Goal: Task Accomplishment & Management: Complete application form

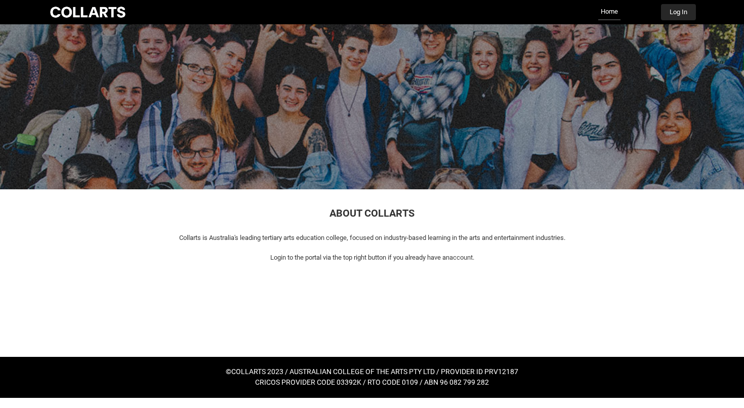
click at [678, 13] on button "Log In" at bounding box center [678, 12] width 35 height 16
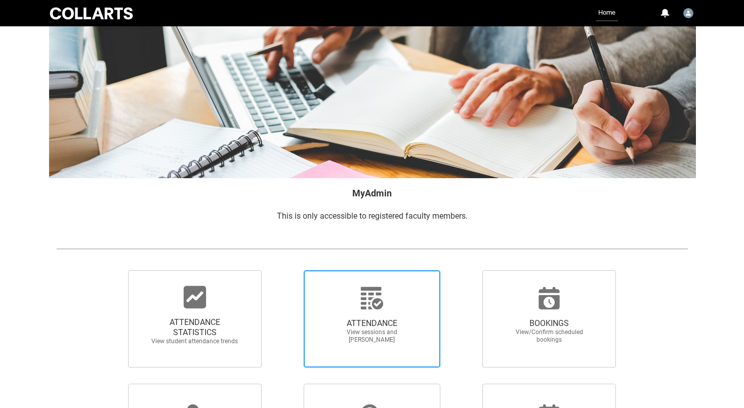
click at [383, 334] on span "View sessions and [PERSON_NAME]" at bounding box center [372, 336] width 89 height 15
click at [287, 270] on input "ATTENDANCE View sessions and [PERSON_NAME]" at bounding box center [286, 270] width 1 height 1
radio input "true"
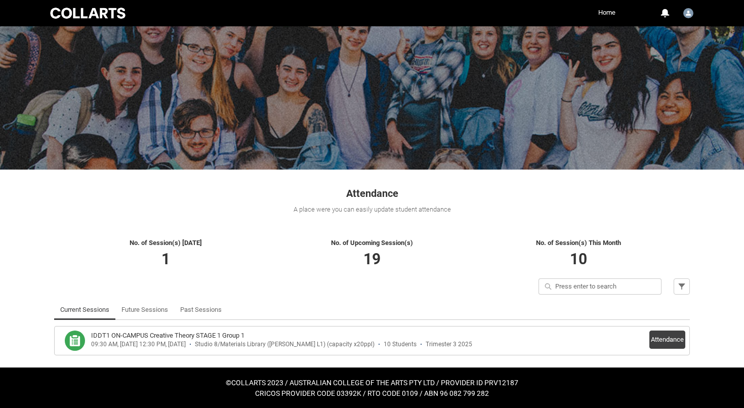
scroll to position [19, 0]
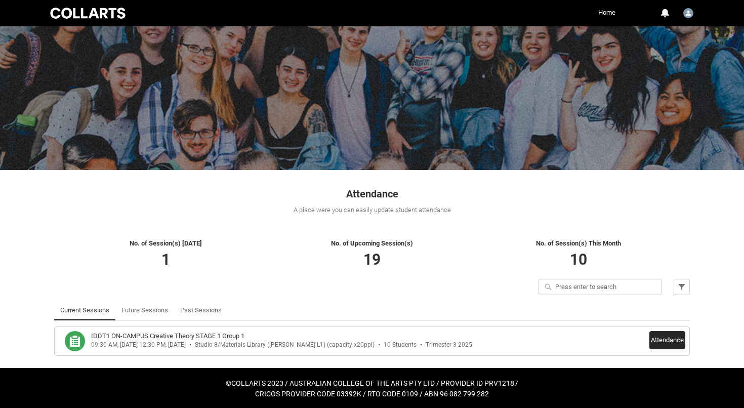
click at [684, 342] on button "Attendance" at bounding box center [668, 340] width 36 height 18
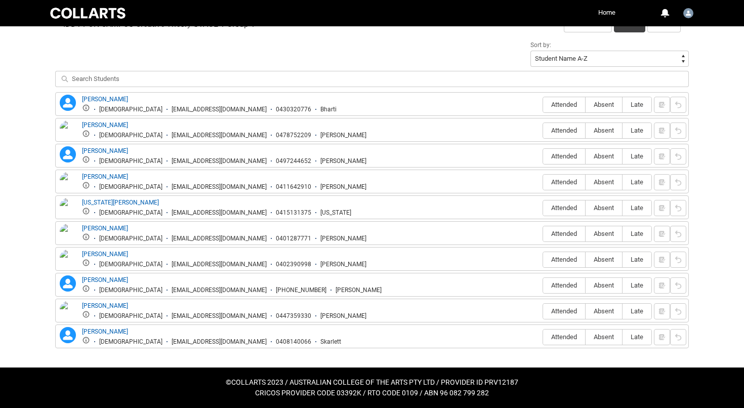
scroll to position [347, 0]
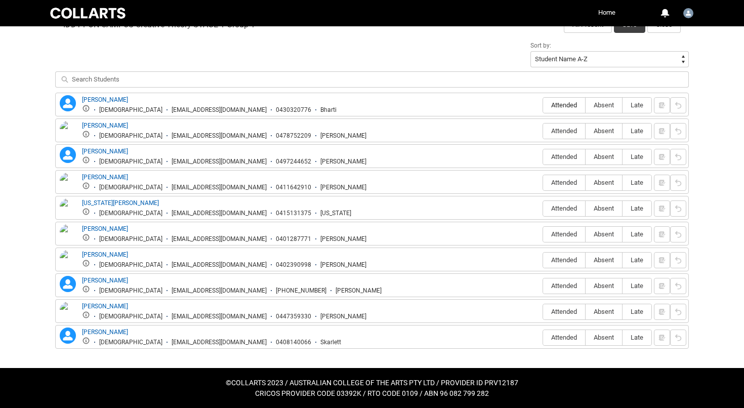
click at [559, 109] on span "Attended" at bounding box center [564, 105] width 42 height 8
click at [543, 105] on input "Attended" at bounding box center [543, 105] width 1 height 1
type lightning-radio-group "Attended"
radio input "true"
click at [560, 128] on span "Attended" at bounding box center [564, 131] width 42 height 8
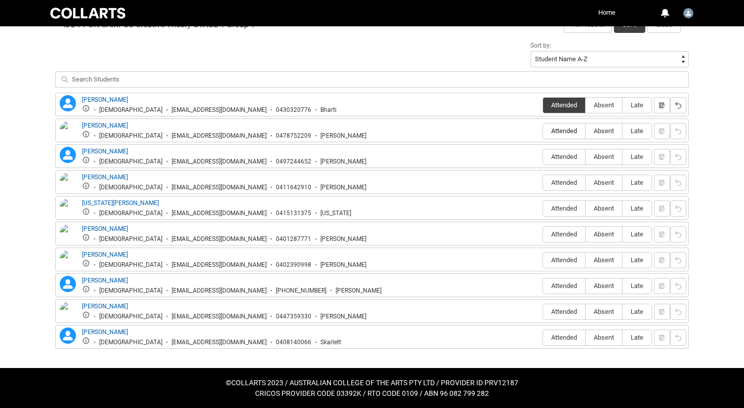
click at [543, 131] on input "Attended" at bounding box center [543, 131] width 1 height 1
type lightning-radio-group "Attended"
radio input "true"
click at [608, 159] on span "Absent" at bounding box center [604, 157] width 36 height 8
click at [586, 157] on input "Absent" at bounding box center [585, 156] width 1 height 1
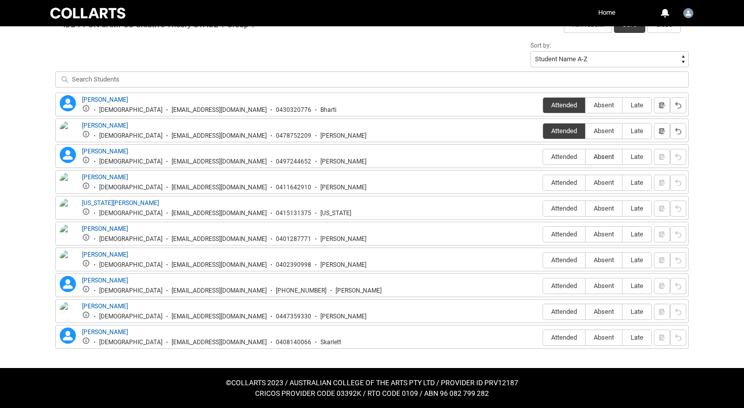
type lightning-radio-group "Absent"
radio input "true"
click at [560, 181] on span "Attended" at bounding box center [564, 183] width 42 height 8
click at [543, 182] on input "Attended" at bounding box center [543, 182] width 1 height 1
type lightning-radio-group "Attended"
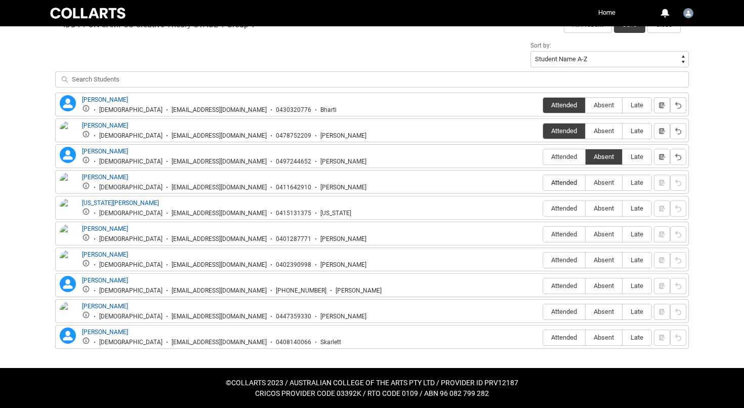
radio input "true"
click at [561, 206] on span "Attended" at bounding box center [564, 209] width 42 height 8
click at [543, 208] on input "Attended" at bounding box center [543, 208] width 1 height 1
type lightning-radio-group "Attended"
radio input "true"
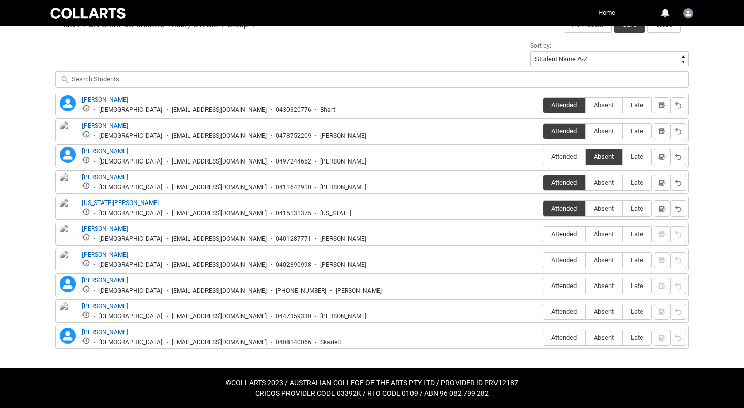
click at [565, 235] on span "Attended" at bounding box center [564, 234] width 42 height 8
click at [543, 234] on input "Attended" at bounding box center [543, 234] width 1 height 1
type lightning-radio-group "Attended"
radio input "true"
click at [565, 257] on span "Attended" at bounding box center [564, 260] width 42 height 8
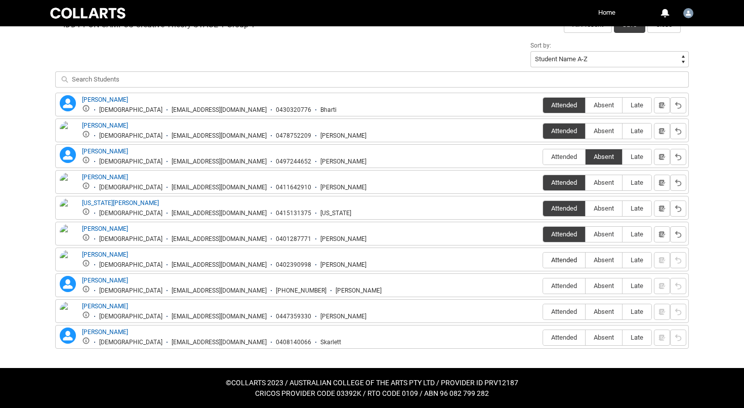
click at [543, 260] on input "Attended" at bounding box center [543, 260] width 1 height 1
type lightning-radio-group "Attended"
radio input "true"
click at [611, 289] on span "Absent" at bounding box center [604, 286] width 36 height 8
click at [586, 286] on input "Absent" at bounding box center [585, 286] width 1 height 1
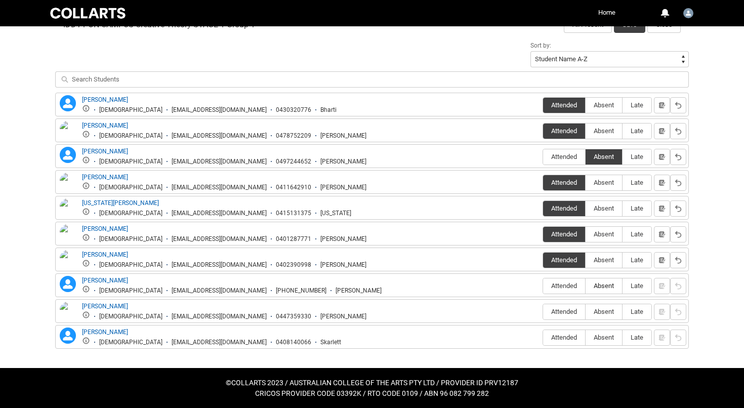
type lightning-radio-group "Absent"
radio input "true"
click at [553, 313] on span "Attended" at bounding box center [564, 312] width 42 height 8
click at [543, 312] on input "Attended" at bounding box center [543, 311] width 1 height 1
type lightning-radio-group "Attended"
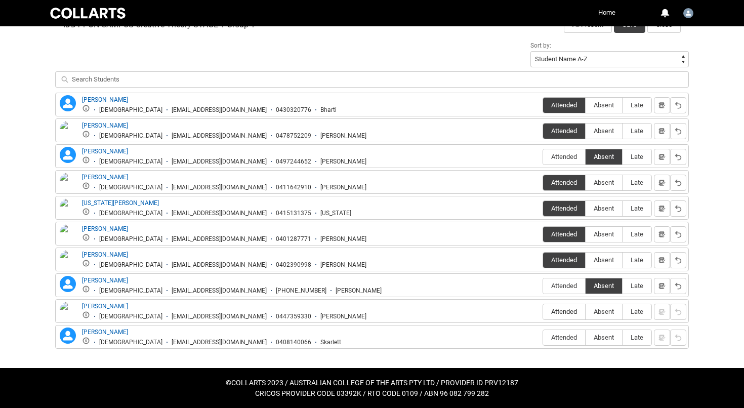
radio input "true"
click at [602, 336] on span "Absent" at bounding box center [604, 338] width 36 height 8
click at [586, 337] on input "Absent" at bounding box center [585, 337] width 1 height 1
type lightning-radio-group "Absent"
radio input "true"
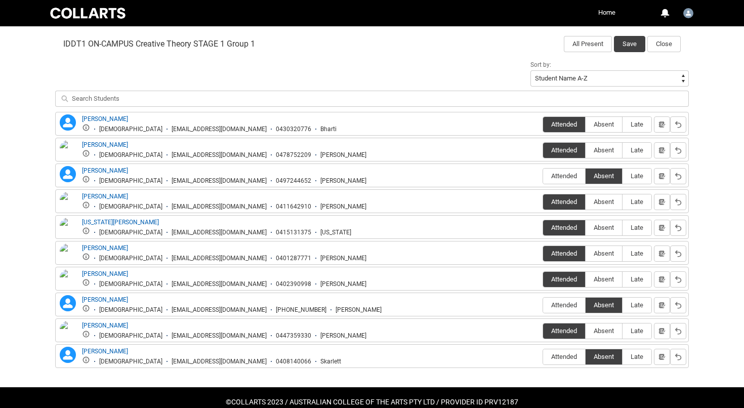
scroll to position [309, 0]
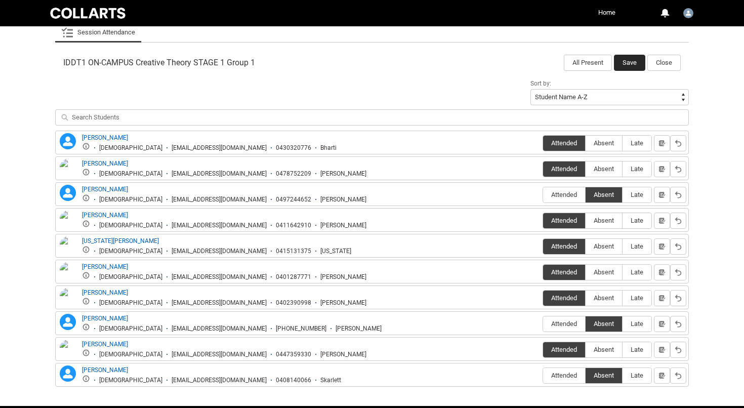
click at [630, 65] on button "Save" at bounding box center [629, 63] width 31 height 16
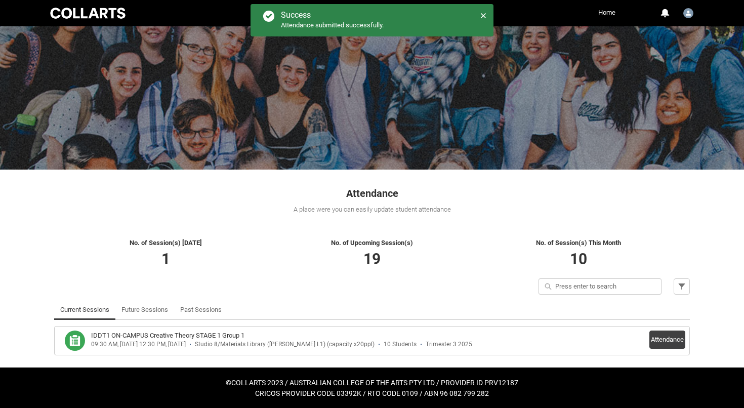
scroll to position [19, 0]
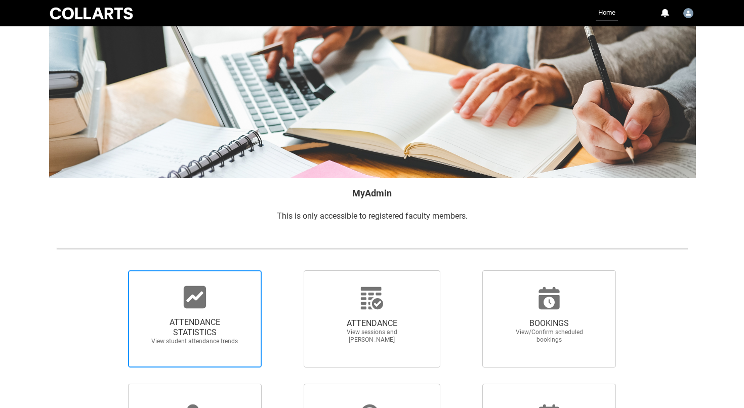
click at [196, 316] on span "ATTENDANCE STATISTICS View student attendance trends" at bounding box center [194, 331] width 97 height 44
click at [111, 270] on input "ATTENDANCE STATISTICS View student attendance trends" at bounding box center [111, 270] width 1 height 1
radio input "true"
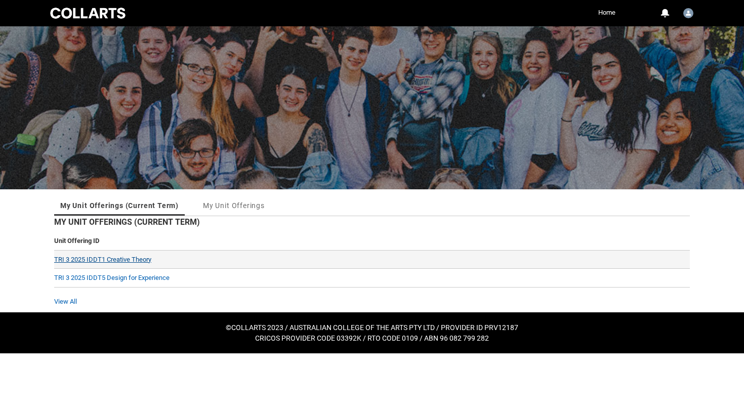
click at [103, 259] on link "TRI 3 2025 IDDT1 Creative Theory" at bounding box center [102, 260] width 97 height 8
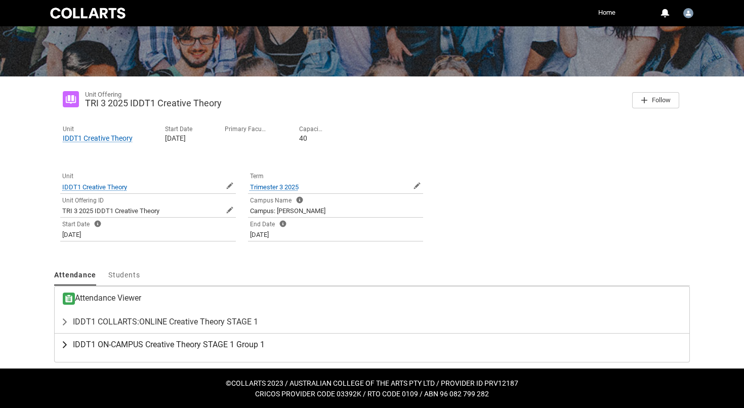
scroll to position [112, 0]
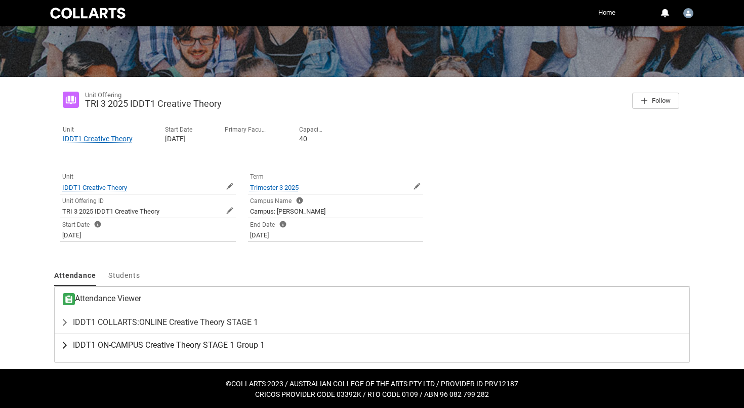
click at [226, 348] on span "IDDT1 ON-CAMPUS Creative Theory STAGE 1 Group 1" at bounding box center [169, 345] width 192 height 10
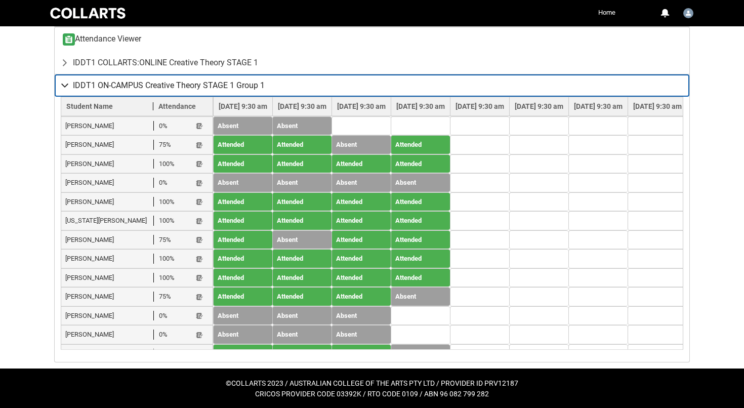
scroll to position [372, 0]
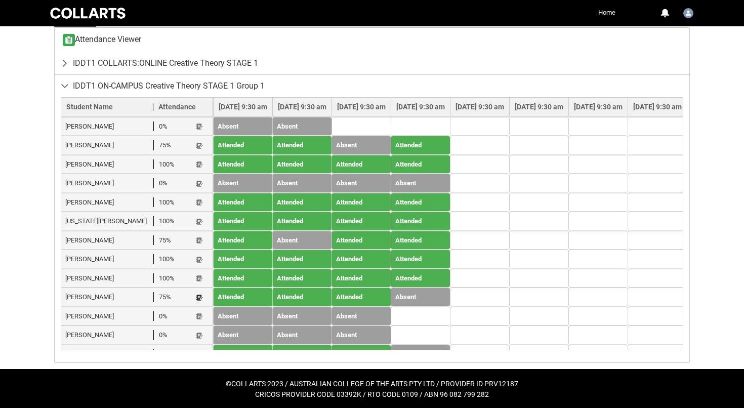
click at [201, 294] on lightning-primitive-icon "button" at bounding box center [199, 298] width 7 height 8
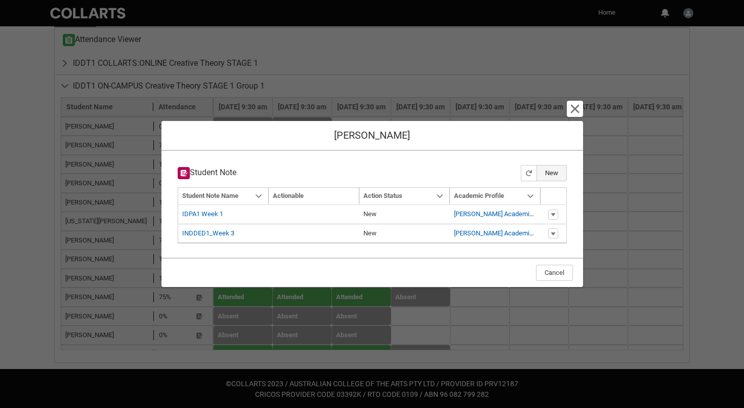
click at [549, 178] on button "New" at bounding box center [552, 173] width 30 height 16
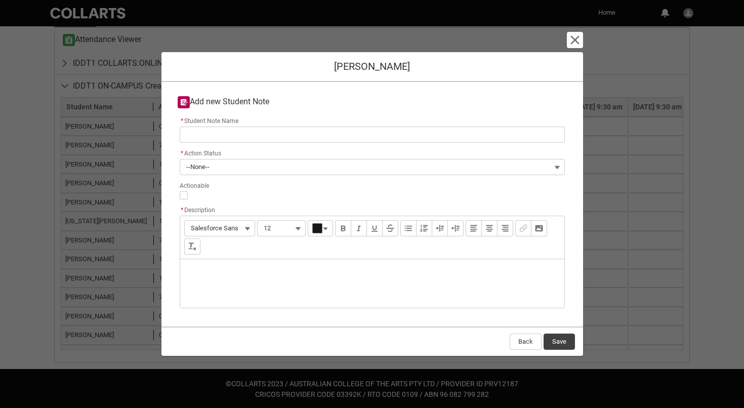
click at [349, 164] on button "--None--" at bounding box center [372, 167] width 385 height 16
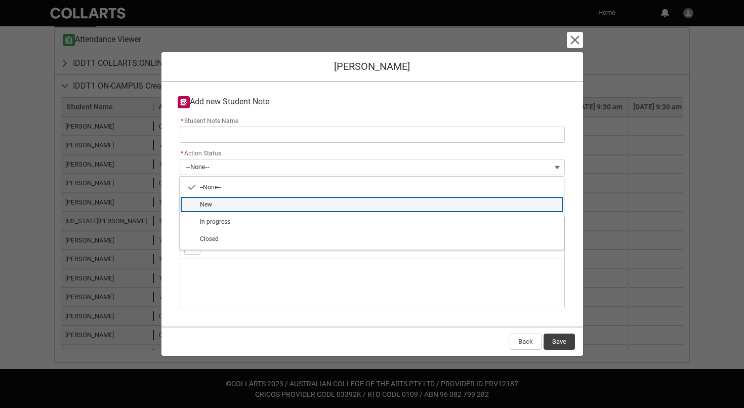
click at [317, 203] on span "New" at bounding box center [379, 204] width 358 height 9
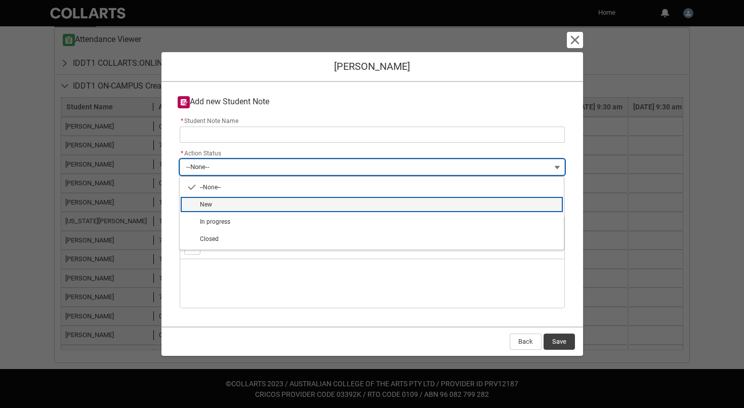
type lightning-combobox "New"
type lightning-picklist "New"
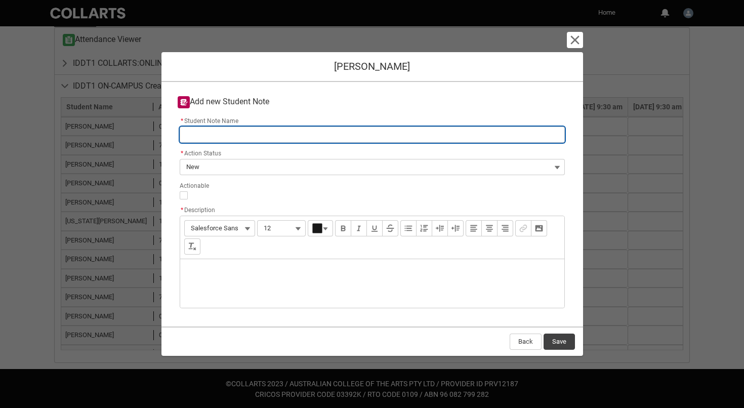
click at [315, 140] on input "* Student Note Name" at bounding box center [372, 135] width 385 height 16
type lightning-primitive-input-simple "i"
type input "i"
type lightning-primitive-input-simple "i"
type input "i"
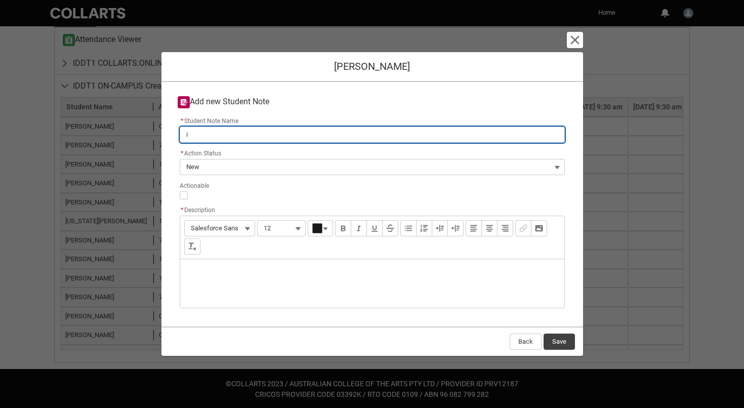
type lightning-primitive-input-simple "id"
type input "id"
type lightning-primitive-input-simple "idd"
type input "idd"
type lightning-primitive-input-simple "id"
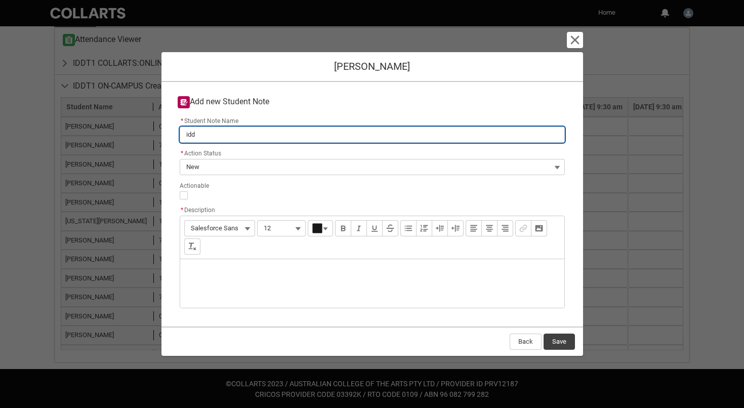
type input "id"
type lightning-primitive-input-simple "i"
type input "i"
type lightning-primitive-input-simple "I"
type input "I"
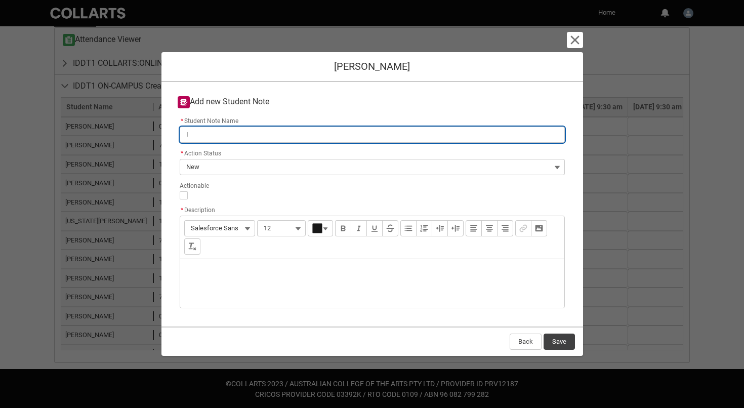
type lightning-primitive-input-simple "ID"
type input "ID"
type lightning-primitive-input-simple "IDD"
type input "IDD"
type lightning-primitive-input-simple "IDDT"
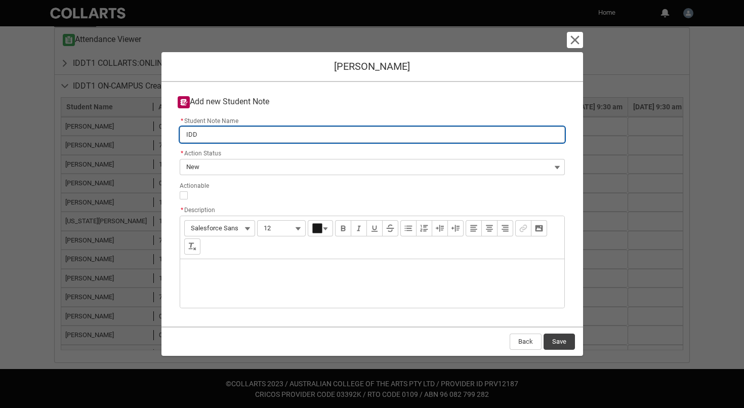
type input "IDDT"
type lightning-primitive-input-simple "IDDT1"
type input "IDDT1"
type lightning-primitive-input-simple "IDDT1"
type input "IDDT1"
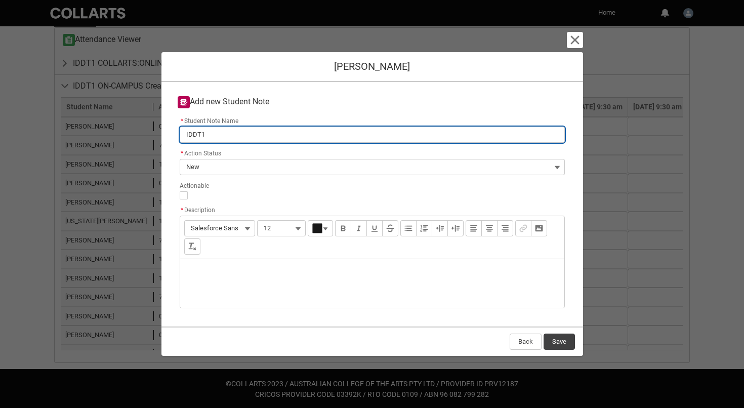
type lightning-primitive-input-simple "IDDT1 W"
type input "IDDT1 W"
type lightning-primitive-input-simple "IDDT1 We"
type input "IDDT1 We"
type lightning-primitive-input-simple "IDDT1 Wee"
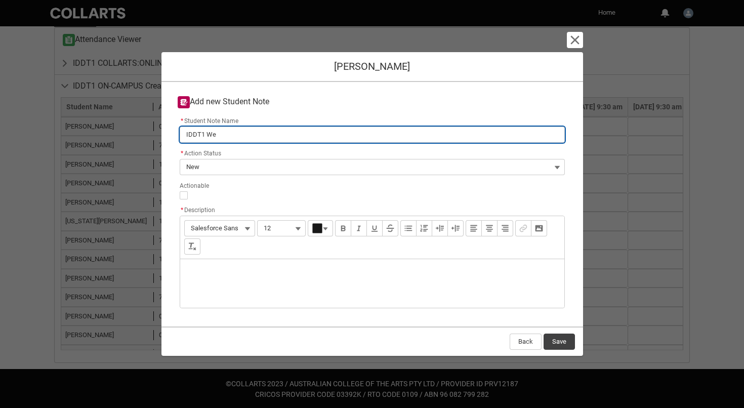
type input "IDDT1 Wee"
type lightning-primitive-input-simple "IDDT1 Week"
type input "IDDT1 Week"
type lightning-primitive-input-simple "IDDT1 Week"
type input "IDDT1 Week"
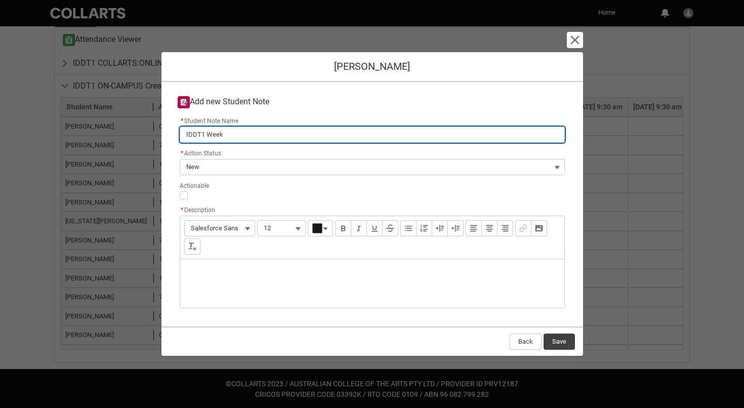
type lightning-primitive-input-simple "IDDT1 Week 4"
type input "IDDT1 Week 4"
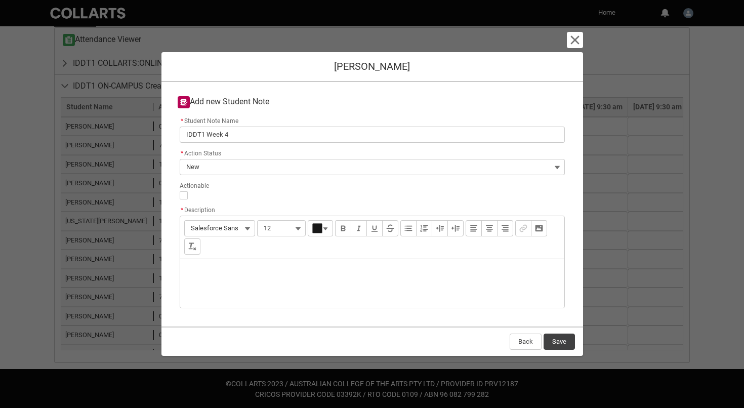
click at [278, 275] on div "Description" at bounding box center [372, 283] width 384 height 49
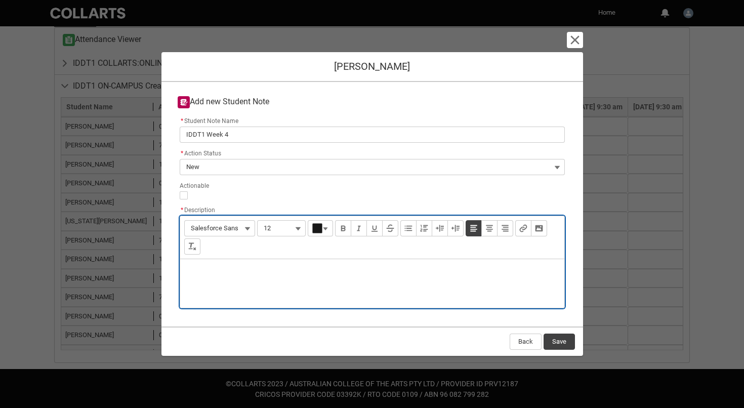
type lightning-input-rich-text "<p>H</p>"
click at [274, 272] on p "Having health issues and has asked if she and Skarlett can study online. Referr…" at bounding box center [372, 272] width 368 height 10
click at [312, 273] on p "Having health issues and asked if she and Skarlett can study online. Referred t…" at bounding box center [372, 272] width 368 height 10
click at [513, 270] on p "Having health issues and asked if she and Skarlett can study online. Referred t…" at bounding box center [372, 272] width 368 height 10
type lightning-input-rich-text "<p>Having health issues and asked if she and Skarlett can study online. Referre…"
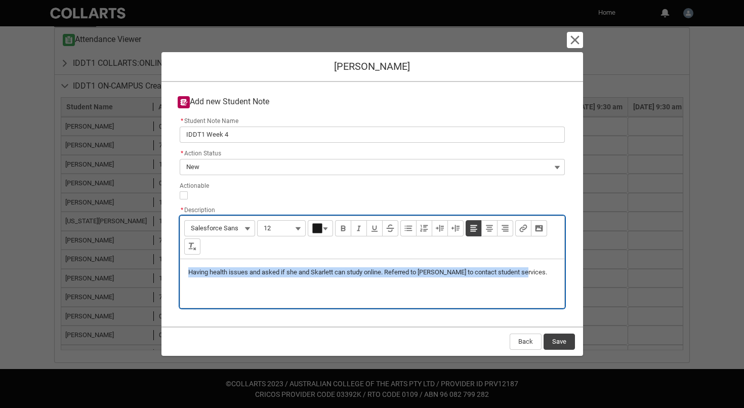
drag, startPoint x: 532, startPoint y: 270, endPoint x: 311, endPoint y: 256, distance: 221.7
click at [311, 257] on div "Font Salesforce Sans Font Size 12 Choose a color. Current color: #181818 Bold I…" at bounding box center [372, 262] width 385 height 93
copy p "Having health issues and asked if she and Skarlett can study online. Referred t…"
click at [538, 270] on p "Having health issues and asked if she and Skarlett can study online. Referred t…" at bounding box center [372, 272] width 368 height 10
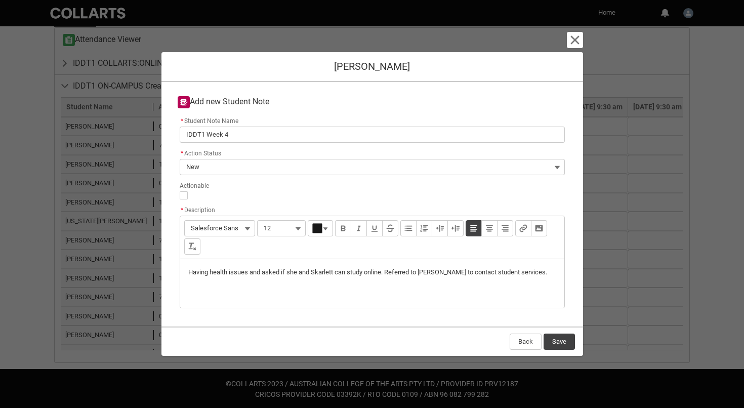
click at [559, 344] on button "Save" at bounding box center [559, 342] width 31 height 16
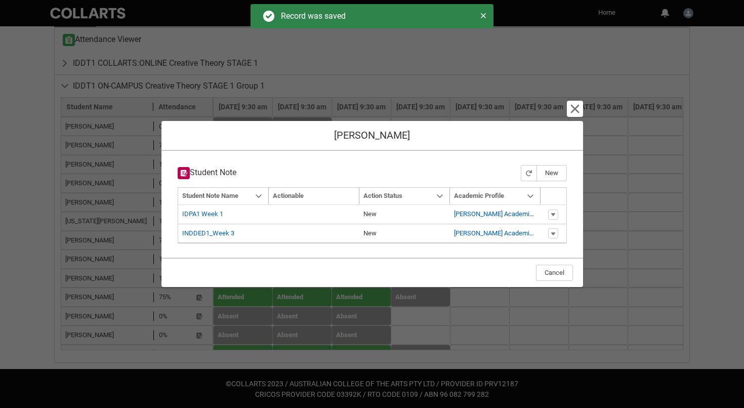
type input "179"
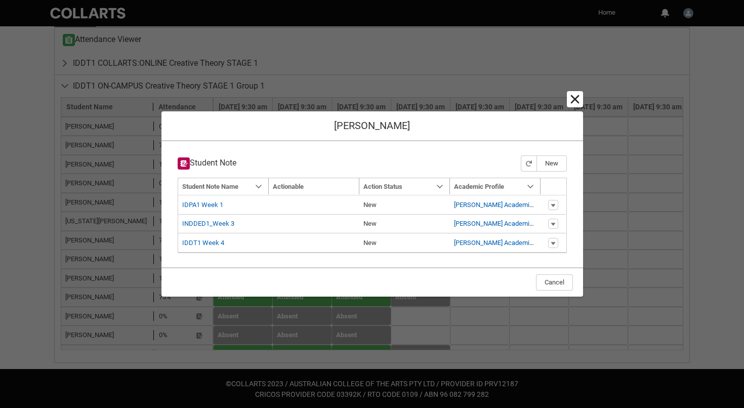
click at [578, 104] on lightning-primitive-icon "button" at bounding box center [575, 99] width 12 height 12
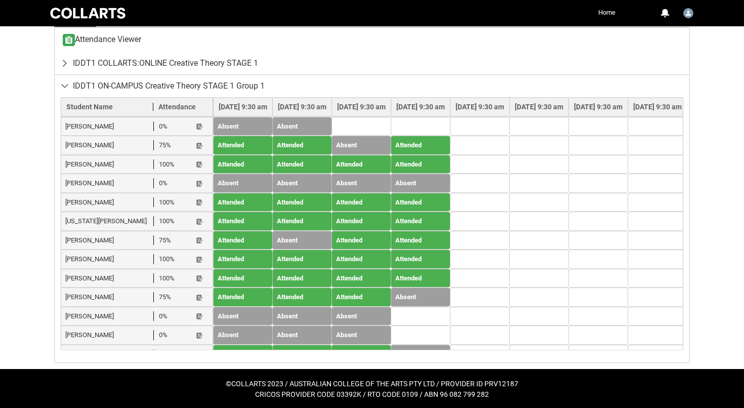
click at [203, 350] on button "Student Note" at bounding box center [199, 354] width 8 height 9
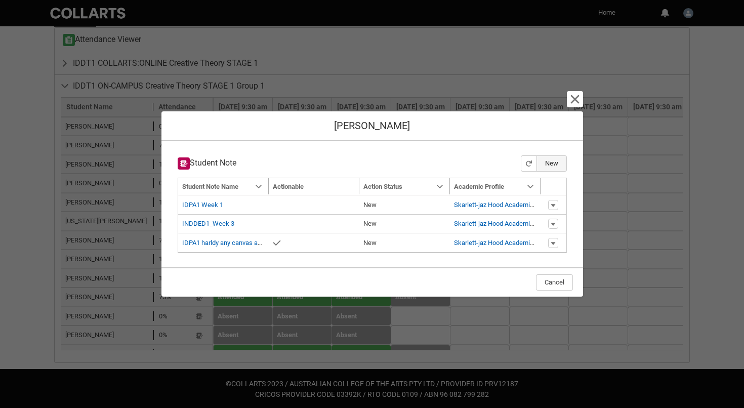
click at [556, 163] on button "New" at bounding box center [552, 163] width 30 height 16
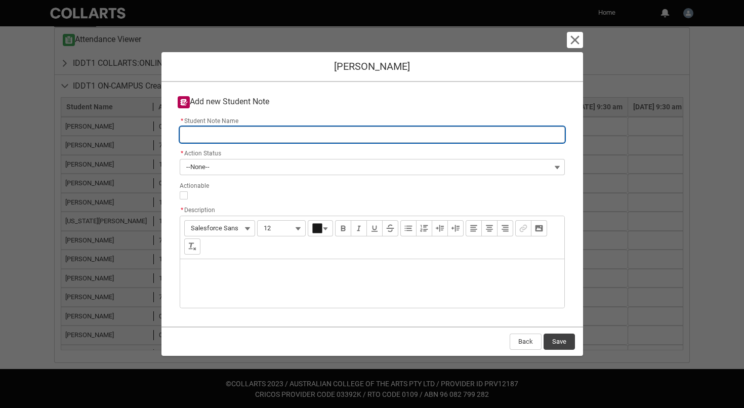
click at [269, 138] on input "* Student Note Name" at bounding box center [372, 135] width 385 height 16
type lightning-primitive-input-simple "I"
type input "I"
type lightning-primitive-input-simple "ID"
type input "ID"
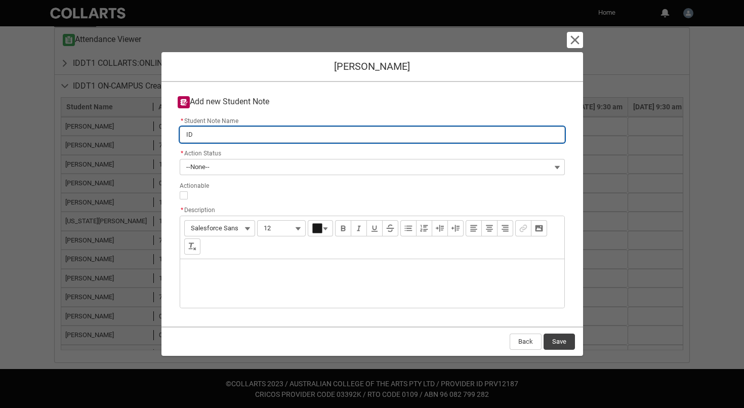
type lightning-primitive-input-simple "IDD"
type input "IDD"
type lightning-primitive-input-simple "IDDT"
type input "IDDT"
type lightning-primitive-input-simple "IDDT1"
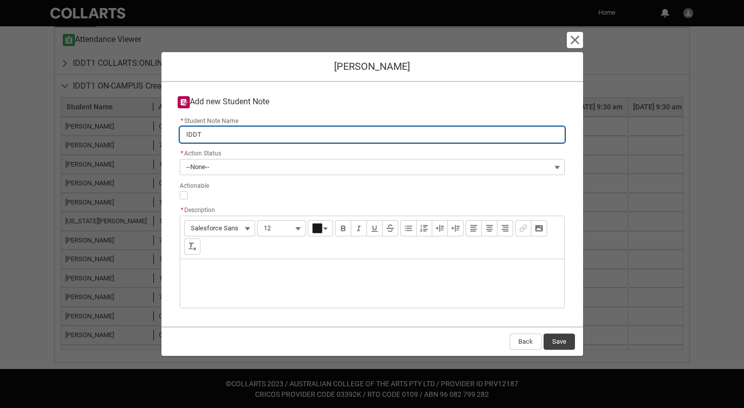
type input "IDDT1"
type lightning-primitive-input-simple "IDDT1"
type input "IDDT1"
type lightning-primitive-input-simple "IDDT1 W"
type input "IDDT1 W"
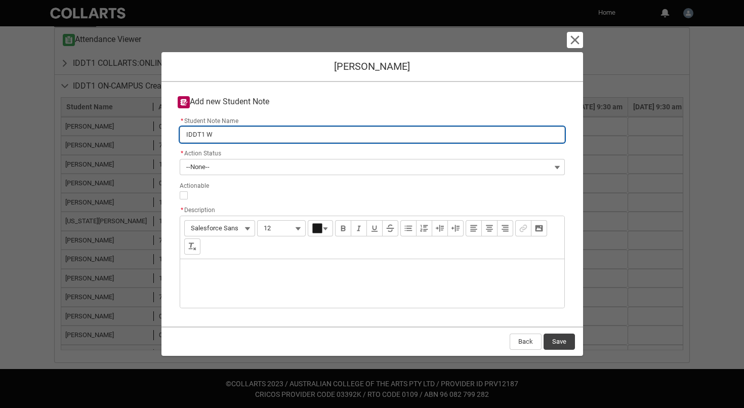
type lightning-primitive-input-simple "IDDT1 We"
type input "IDDT1 We"
type lightning-primitive-input-simple "IDDT1 Wee"
type input "IDDT1 Wee"
type lightning-primitive-input-simple "IDDT1 Week"
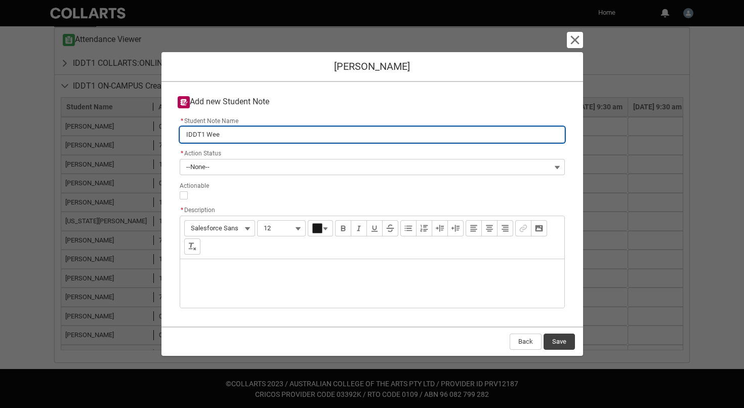
type input "IDDT1 Week"
type lightning-primitive-input-simple "IDDT1 Week"
type input "IDDT1 Week"
type lightning-primitive-input-simple "IDDT1 Week 4"
type input "IDDT1 Week 4"
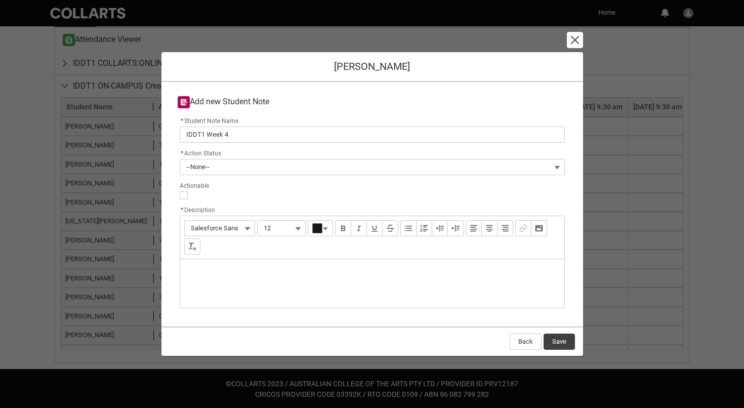
click at [266, 165] on button "--None--" at bounding box center [372, 167] width 385 height 16
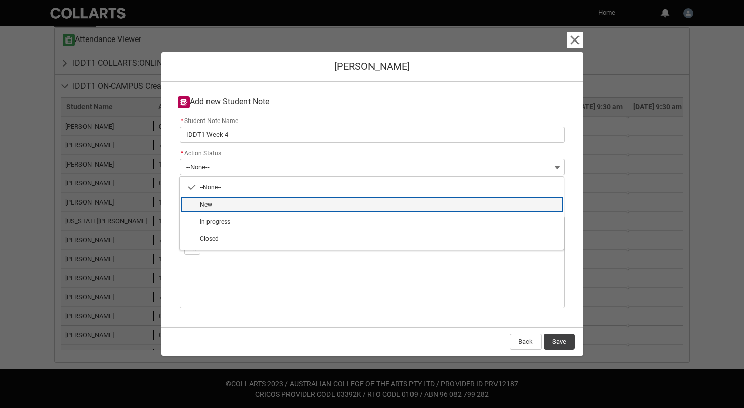
click at [253, 202] on span "New" at bounding box center [379, 204] width 358 height 9
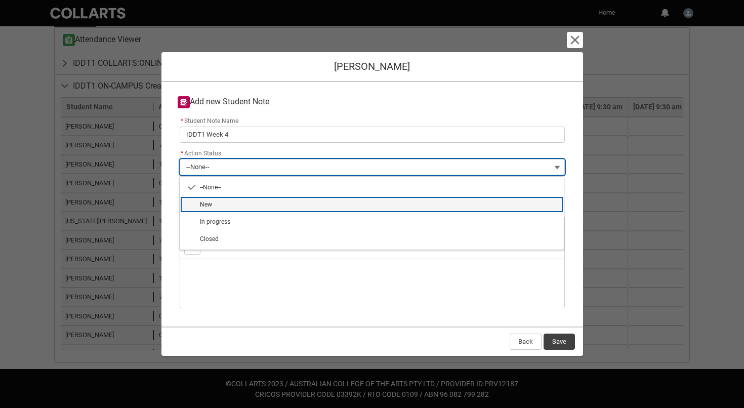
type lightning-combobox "New"
type lightning-picklist "New"
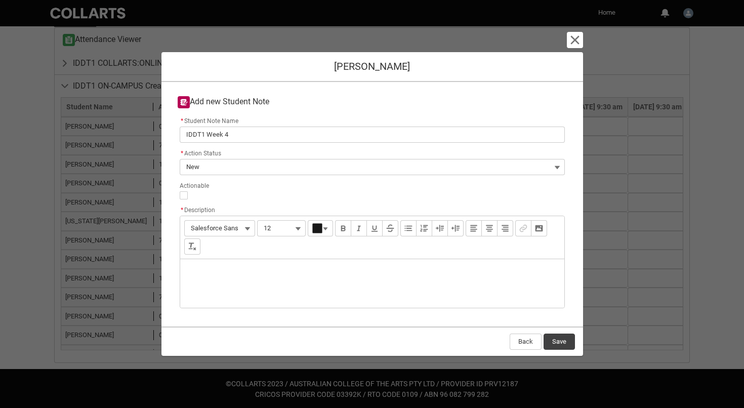
click at [244, 268] on div "Description" at bounding box center [372, 283] width 384 height 49
type lightning-input-rich-text "<p>Having health issues and asked if she and Skarlett can study online. Referre…"
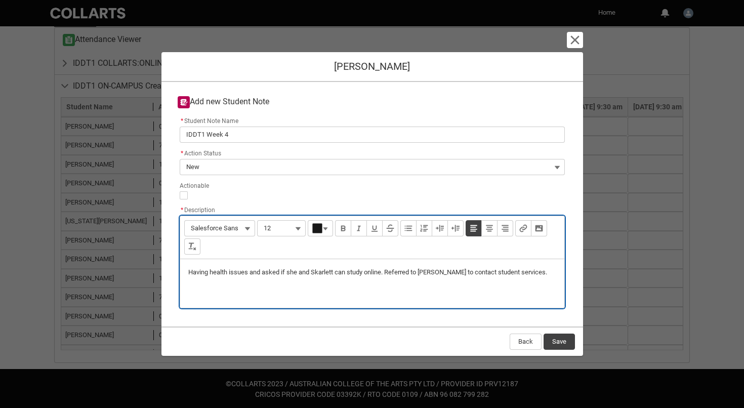
click at [209, 271] on p "Having health issues and asked if she and Skarlett can study online. Referred t…" at bounding box center [372, 272] width 368 height 10
type lightning-input-rich-text "<p>Havin health issues and asked if she and Skarlett can study online. Referred…"
click at [268, 271] on p "Jessica health issues and asked if she and Skarlett can study online. Referred …" at bounding box center [372, 277] width 368 height 20
click at [510, 271] on p "Jessica has asked if she and Skarlett can study online. Referred to Reena to co…" at bounding box center [372, 272] width 368 height 10
click at [215, 270] on p "Jessica has asked if she and Skarlett can study online. Referred to Reena to co…" at bounding box center [372, 272] width 368 height 10
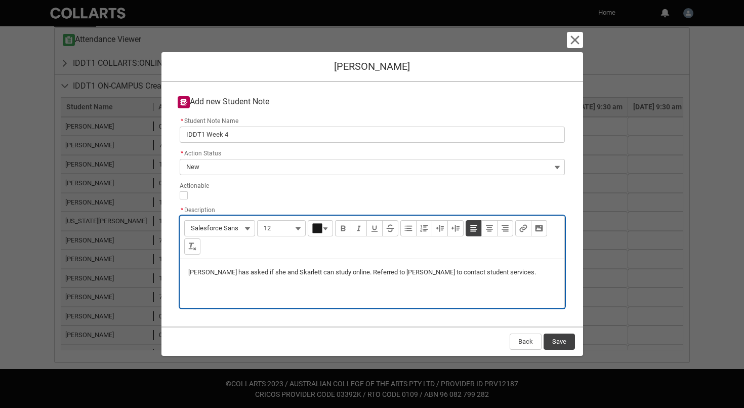
click at [213, 270] on p "Jessica has asked if she and Skarlett can study online. Referred to Reena to co…" at bounding box center [372, 272] width 368 height 10
click at [280, 271] on p "Jessica reached out has asked if she and Skarlett can study online. Referred to…" at bounding box center [372, 277] width 368 height 20
click at [380, 273] on p "Jessica reached out on Skarlett's behalf to ask if she and Skarlett can study o…" at bounding box center [372, 277] width 368 height 20
click at [435, 282] on div "Jessica reached out on Skarlett's behalf to ask if she can study online. Referr…" at bounding box center [372, 283] width 384 height 49
click at [391, 272] on p "Jessica reached out on Skarlett's behalf to ask if she can study online. Referr…" at bounding box center [372, 277] width 368 height 20
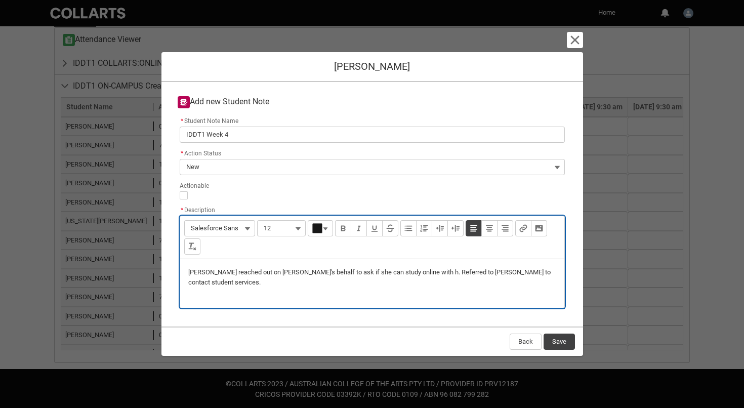
type lightning-input-rich-text "<p>Jessica reached out on Skarlett's behalf to ask if she can study online with…"
click at [560, 274] on div "Jessica reached out on Skarlett's behalf to ask if she can study online with he…" at bounding box center [372, 283] width 384 height 49
click at [564, 344] on button "Save" at bounding box center [559, 342] width 31 height 16
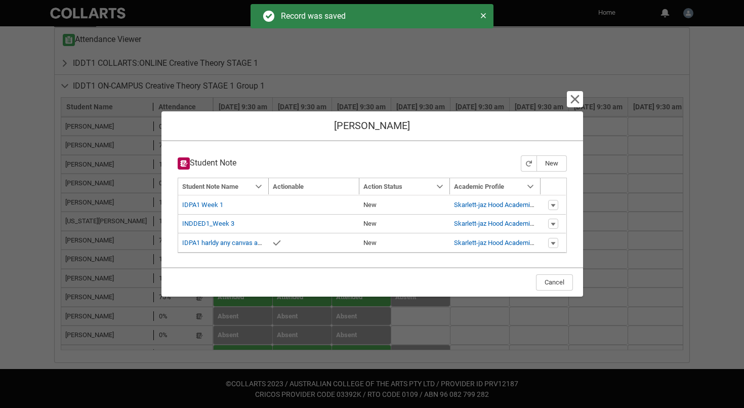
type input "179"
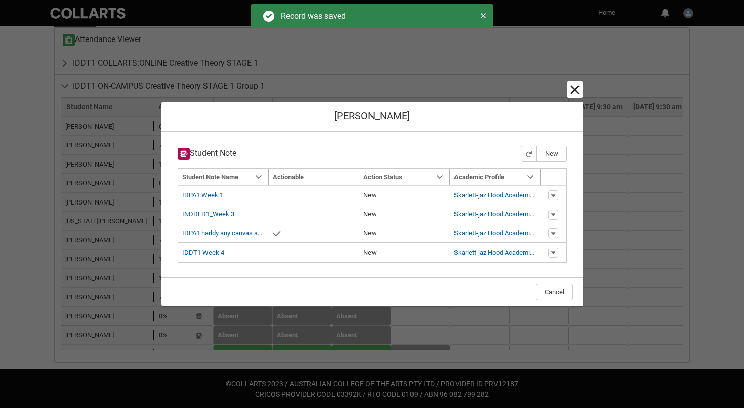
click at [575, 94] on lightning-primitive-icon "button" at bounding box center [575, 90] width 12 height 12
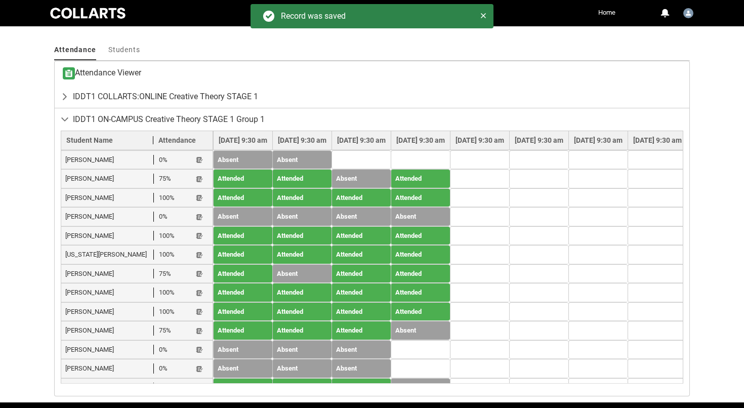
scroll to position [339, 0]
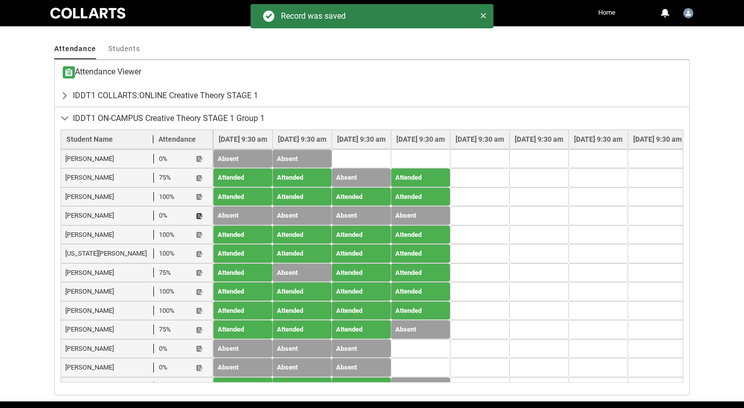
click at [201, 212] on lightning-primitive-icon "button" at bounding box center [199, 216] width 7 height 8
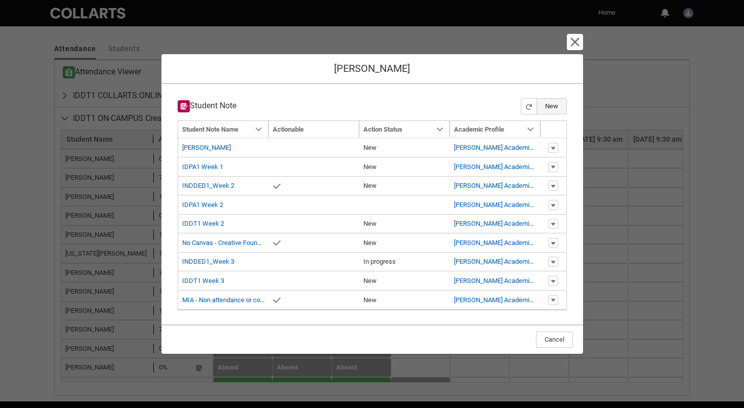
click at [553, 109] on button "New" at bounding box center [552, 106] width 30 height 16
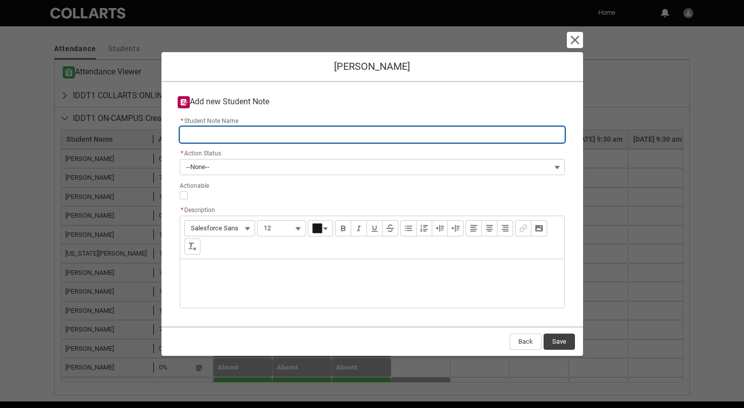
click at [380, 134] on input "* Student Note Name" at bounding box center [372, 135] width 385 height 16
type lightning-primitive-input-simple "I"
type input "I"
type lightning-primitive-input-simple "ID"
type input "ID"
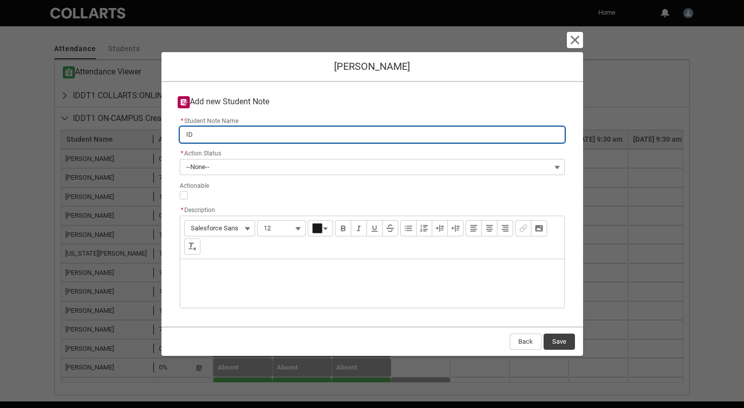
type lightning-primitive-input-simple "IDD"
type input "IDD"
type lightning-primitive-input-simple "IDDT"
type input "IDDT"
type lightning-primitive-input-simple "IDDT1"
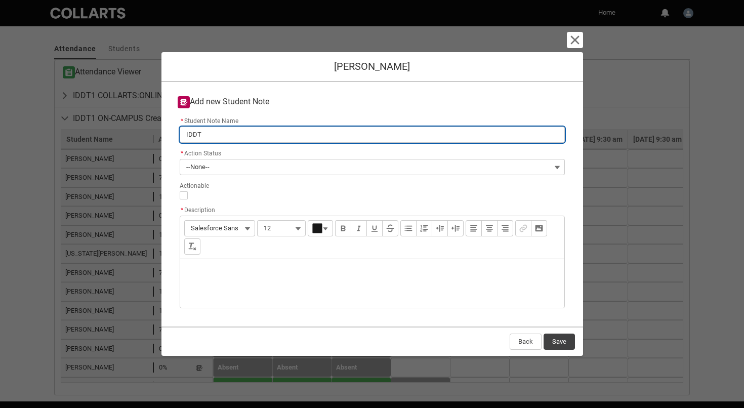
type input "IDDT1"
type lightning-primitive-input-simple "IDDT1"
type input "IDDT1"
type lightning-primitive-input-simple "IDDT1 W"
type input "IDDT1 W"
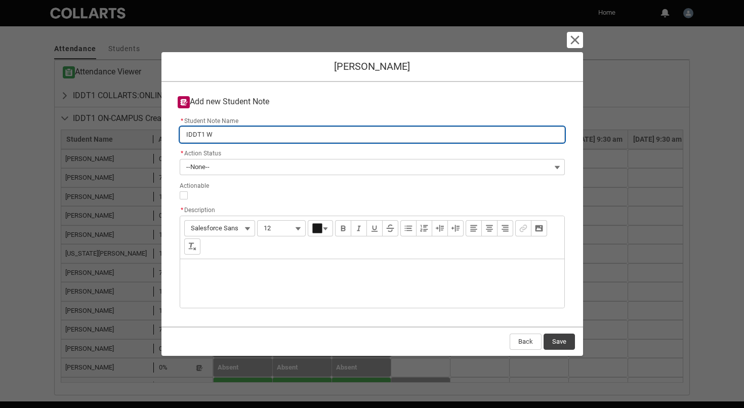
type lightning-primitive-input-simple "IDDT1 We"
type input "IDDT1 We"
type lightning-primitive-input-simple "IDDT1 Wee"
type input "IDDT1 Wee"
type lightning-primitive-input-simple "IDDT1 Week"
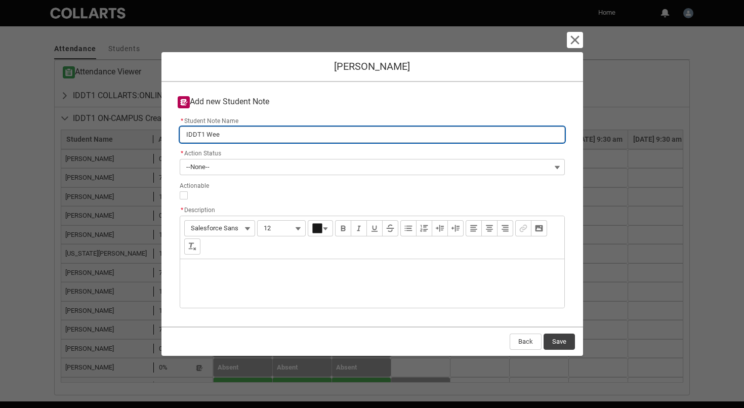
type input "IDDT1 Week"
type lightning-primitive-input-simple "IDDT1 Week"
type input "IDDT1 Week"
type lightning-primitive-input-simple "IDDT1 Week 4"
type input "IDDT1 Week 4"
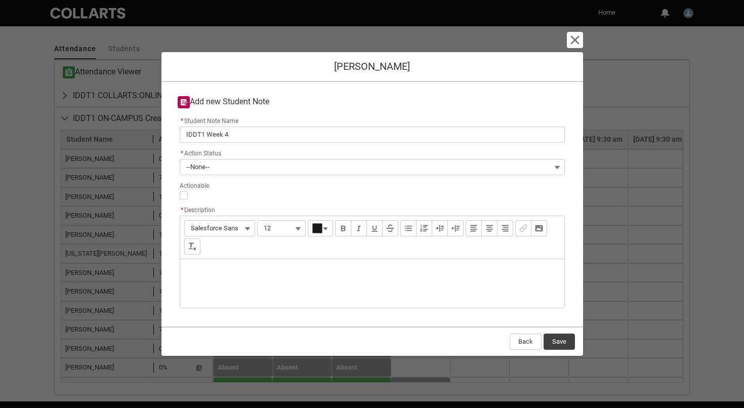
click at [313, 166] on button "--None--" at bounding box center [372, 167] width 385 height 16
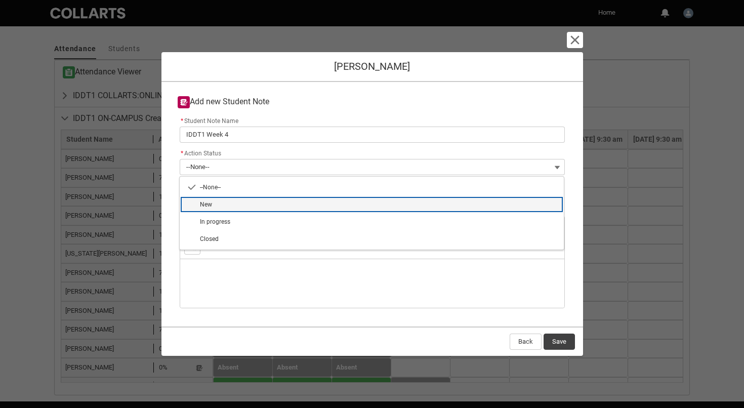
click at [286, 205] on span "New" at bounding box center [379, 204] width 358 height 9
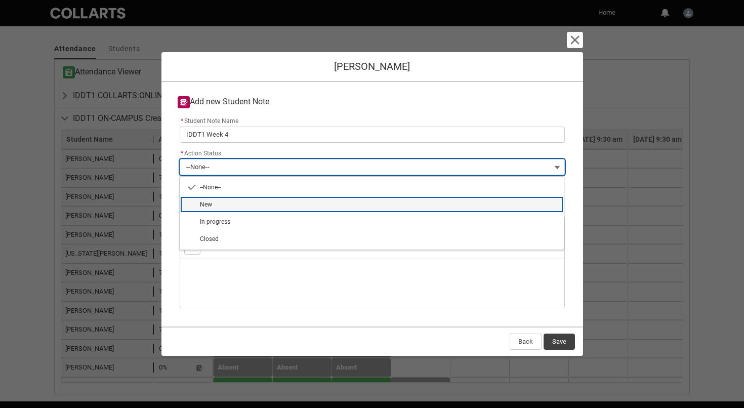
type lightning-combobox "New"
type lightning-picklist "New"
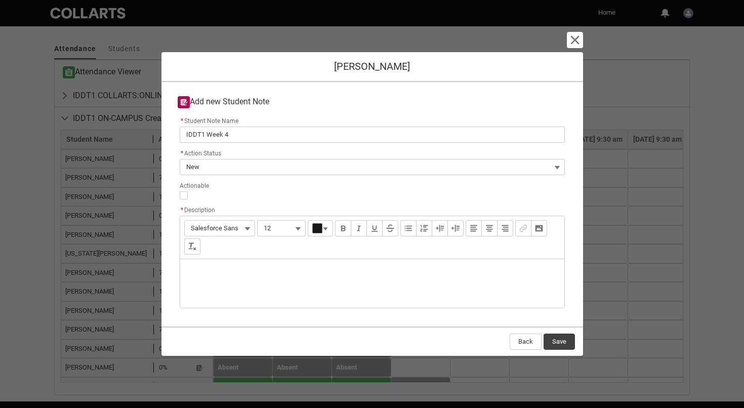
click at [266, 271] on div "Description" at bounding box center [372, 283] width 384 height 49
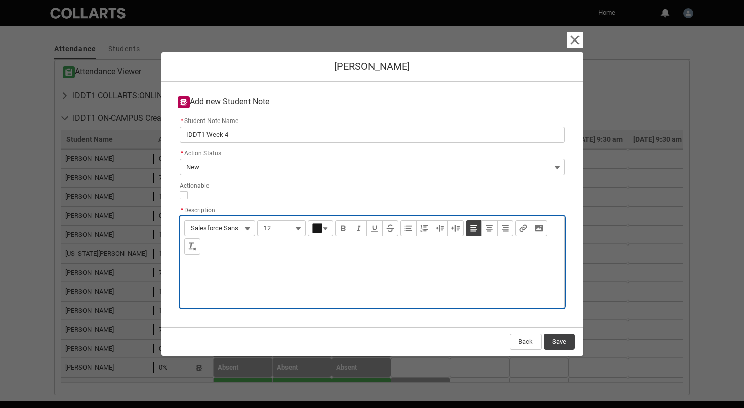
type lightning-input-rich-text "<p>H</p>"
click at [213, 272] on p "Has not submitted assignment 1 yet or responded to check in email from last wee…" at bounding box center [372, 272] width 368 height 10
click at [323, 272] on p "Has not attend or submitted assignment 1 yet or responded to check in email fro…" at bounding box center [372, 272] width 368 height 10
click at [234, 272] on p "Has not attend or submitted assignment 1 yet or responded to check in email fro…" at bounding box center [372, 272] width 368 height 10
click at [267, 274] on p "Has not attended class, or submitted assignment 1 yet or responded to check in …" at bounding box center [372, 272] width 368 height 10
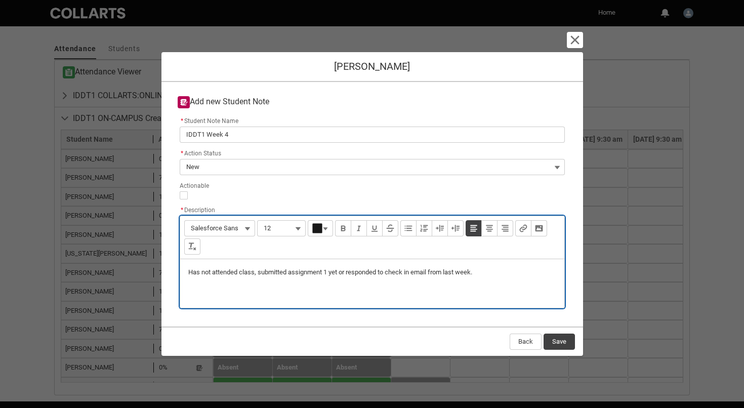
click at [341, 274] on p "Has not attended class, submitted assignment 1 yet or responded to check in ema…" at bounding box center [372, 272] width 368 height 10
click at [500, 267] on div "Has not attended class, submitted assignment 1 or responded to check in email f…" at bounding box center [372, 283] width 384 height 49
click at [503, 275] on p "Has not attended class, submitted assignment 1 or responded to check in email f…" at bounding box center [372, 272] width 368 height 10
click at [290, 271] on p "Has not attended class, submitted assignment 1 or responded to check in email f…" at bounding box center [372, 272] width 368 height 10
type lightning-input-rich-text "<p>Has not attended class, assignment 1 or responded to check in email from las…"
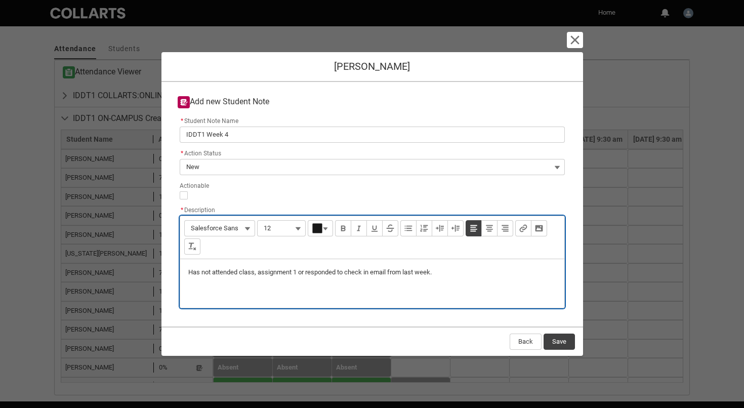
click at [471, 274] on p "Has not attended class, assignment 1 or responded to check in email from last w…" at bounding box center [372, 272] width 368 height 10
click at [566, 342] on button "Save" at bounding box center [559, 342] width 31 height 16
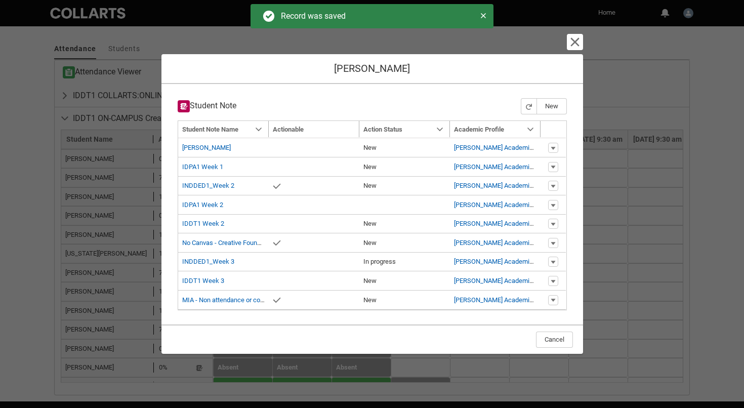
type input "179"
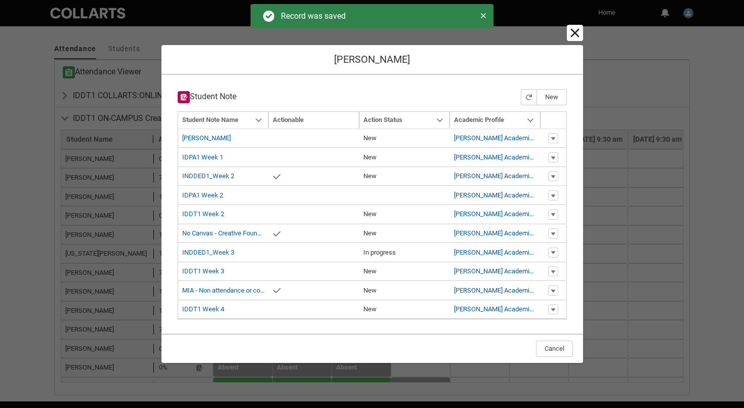
click at [575, 34] on lightning-primitive-icon "button" at bounding box center [575, 33] width 12 height 12
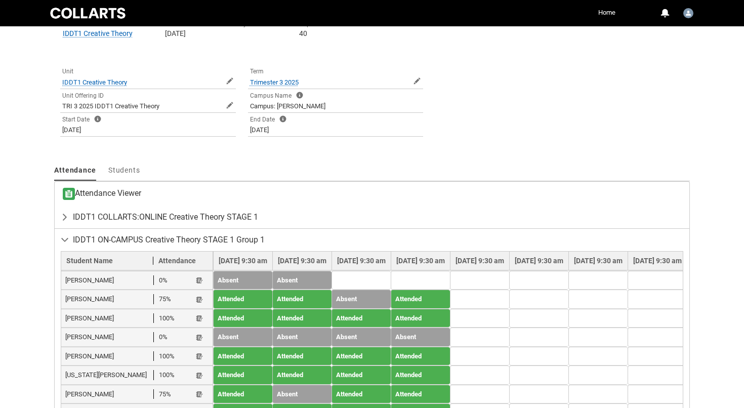
scroll to position [252, 0]
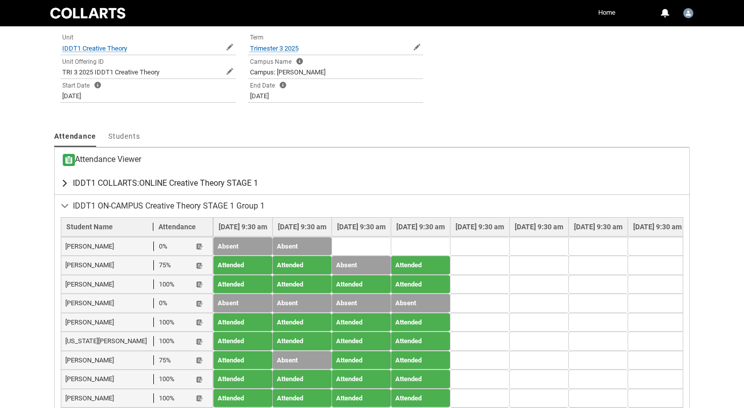
click at [228, 184] on span "IDDT1 COLLARTS:ONLINE Creative Theory STAGE 1" at bounding box center [165, 183] width 185 height 10
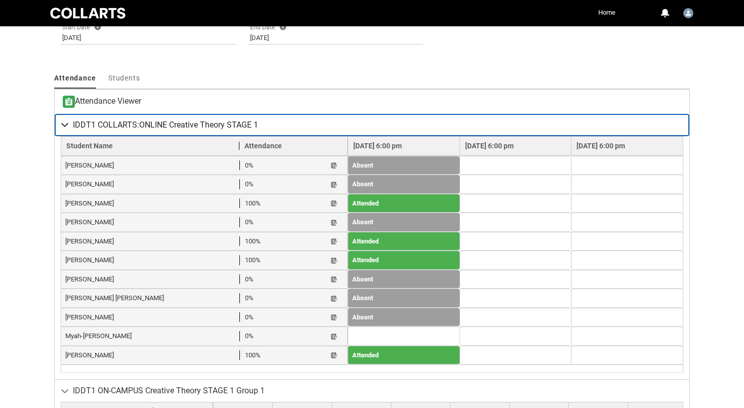
scroll to position [317, 0]
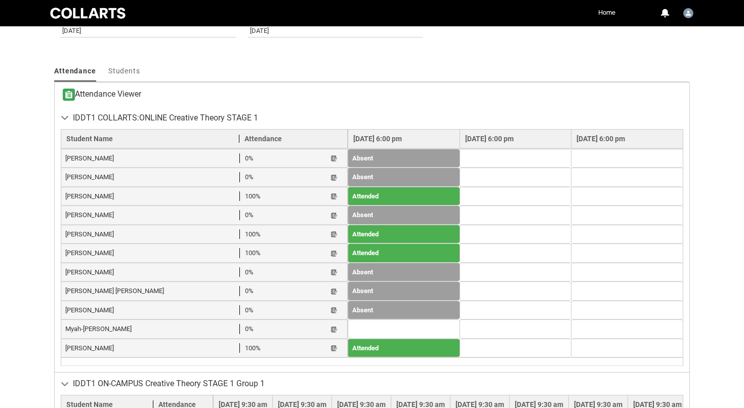
click at [500, 154] on td at bounding box center [516, 158] width 112 height 19
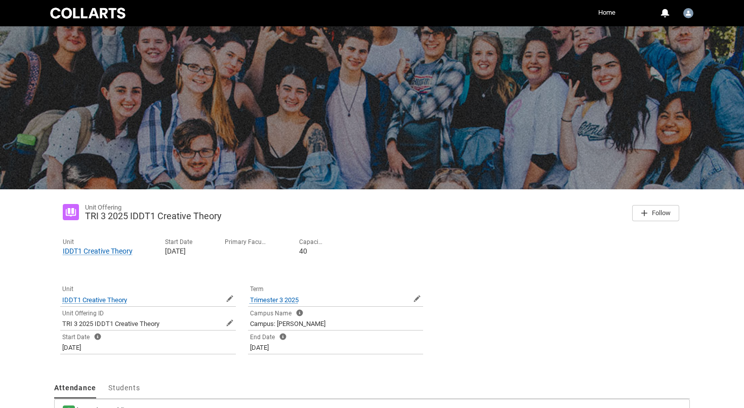
scroll to position [0, 0]
